Goal: Find specific page/section: Find specific page/section

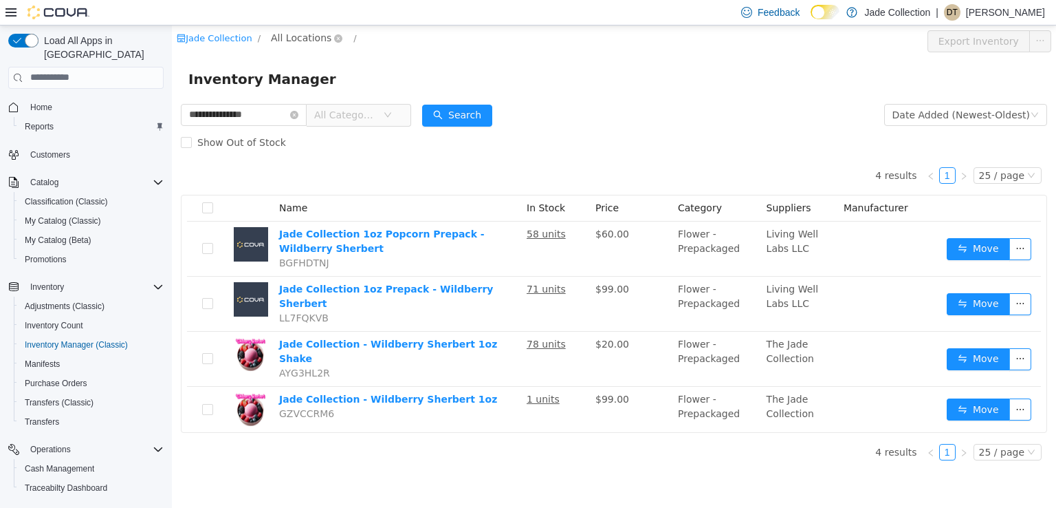
scroll to position [122, 0]
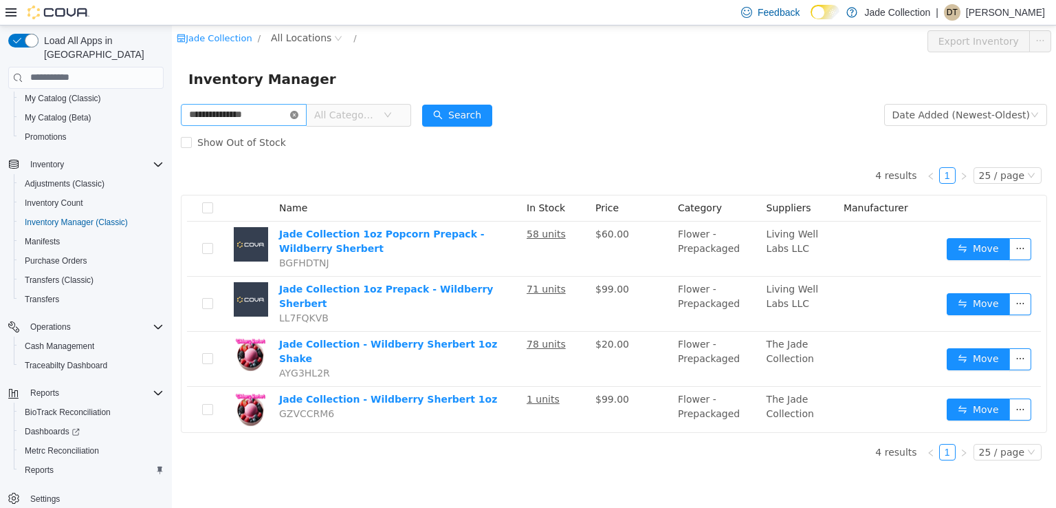
click at [298, 113] on icon "icon: close-circle" at bounding box center [294, 114] width 8 height 8
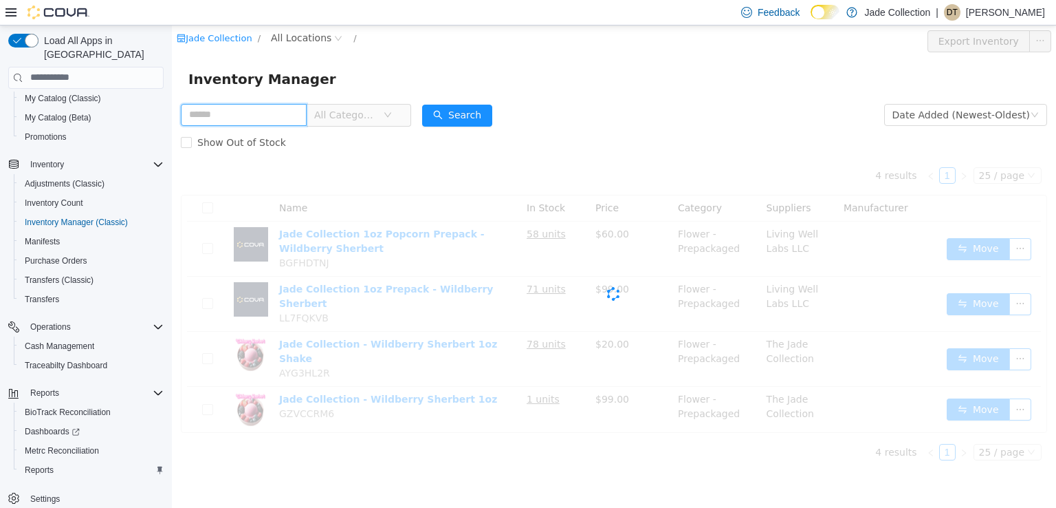
click at [273, 113] on input "text" at bounding box center [244, 114] width 126 height 22
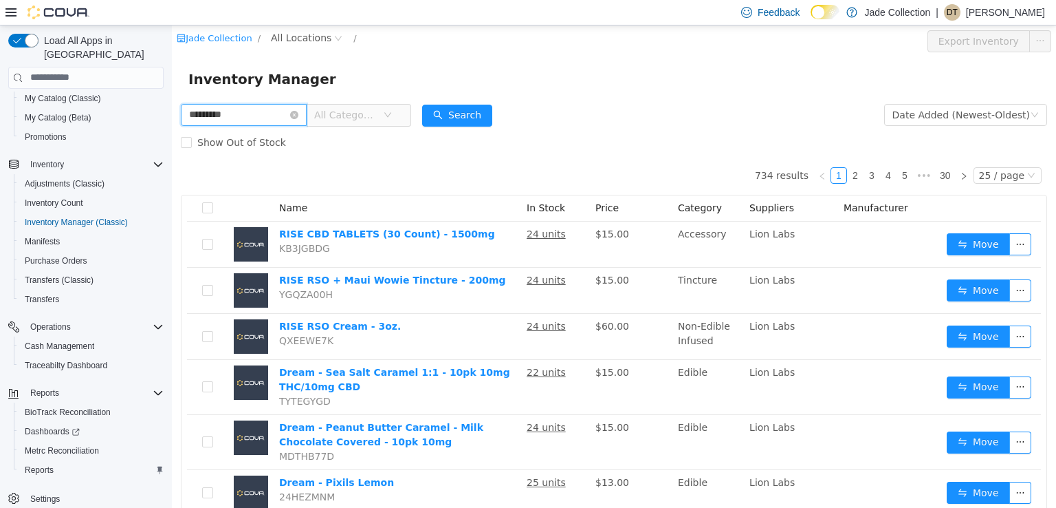
type input "*********"
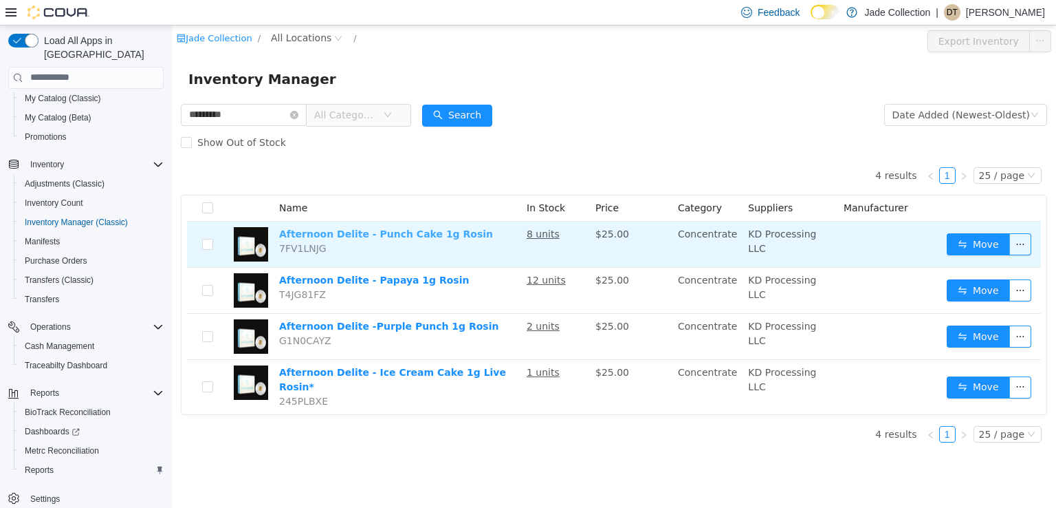
click at [398, 228] on link "Afternoon Delite - Punch Cake 1g Rosin" at bounding box center [386, 233] width 214 height 11
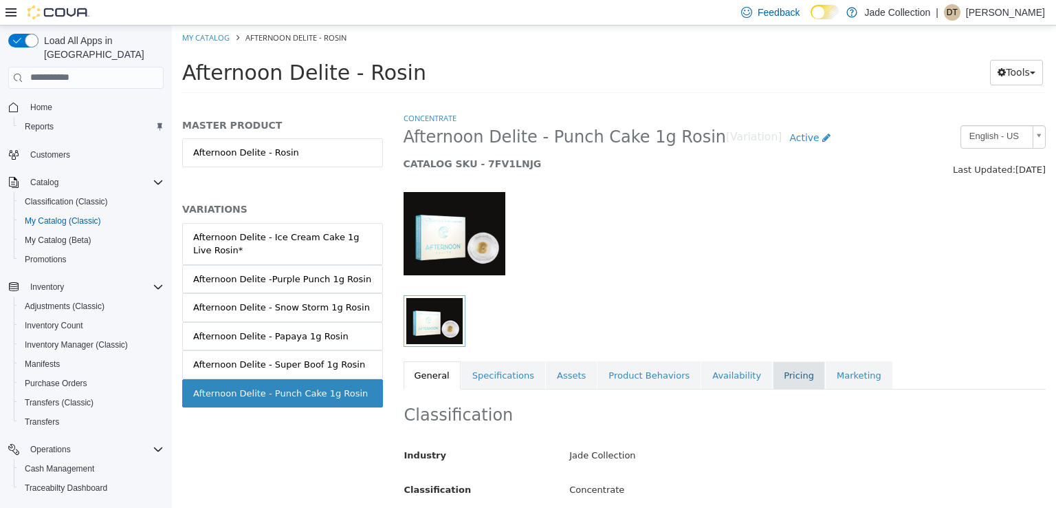
click at [773, 373] on link "Pricing" at bounding box center [799, 374] width 52 height 29
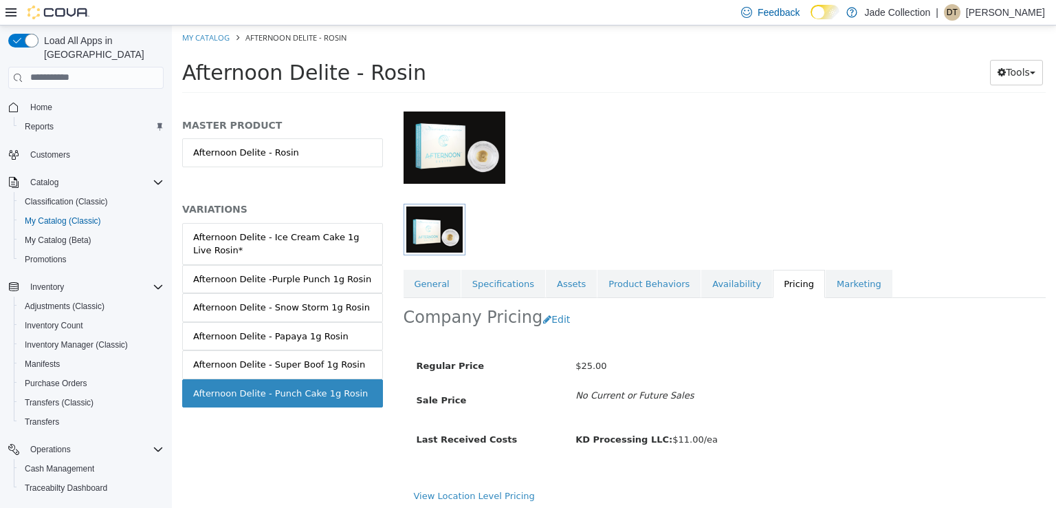
scroll to position [96, 0]
